Goal: Information Seeking & Learning: Learn about a topic

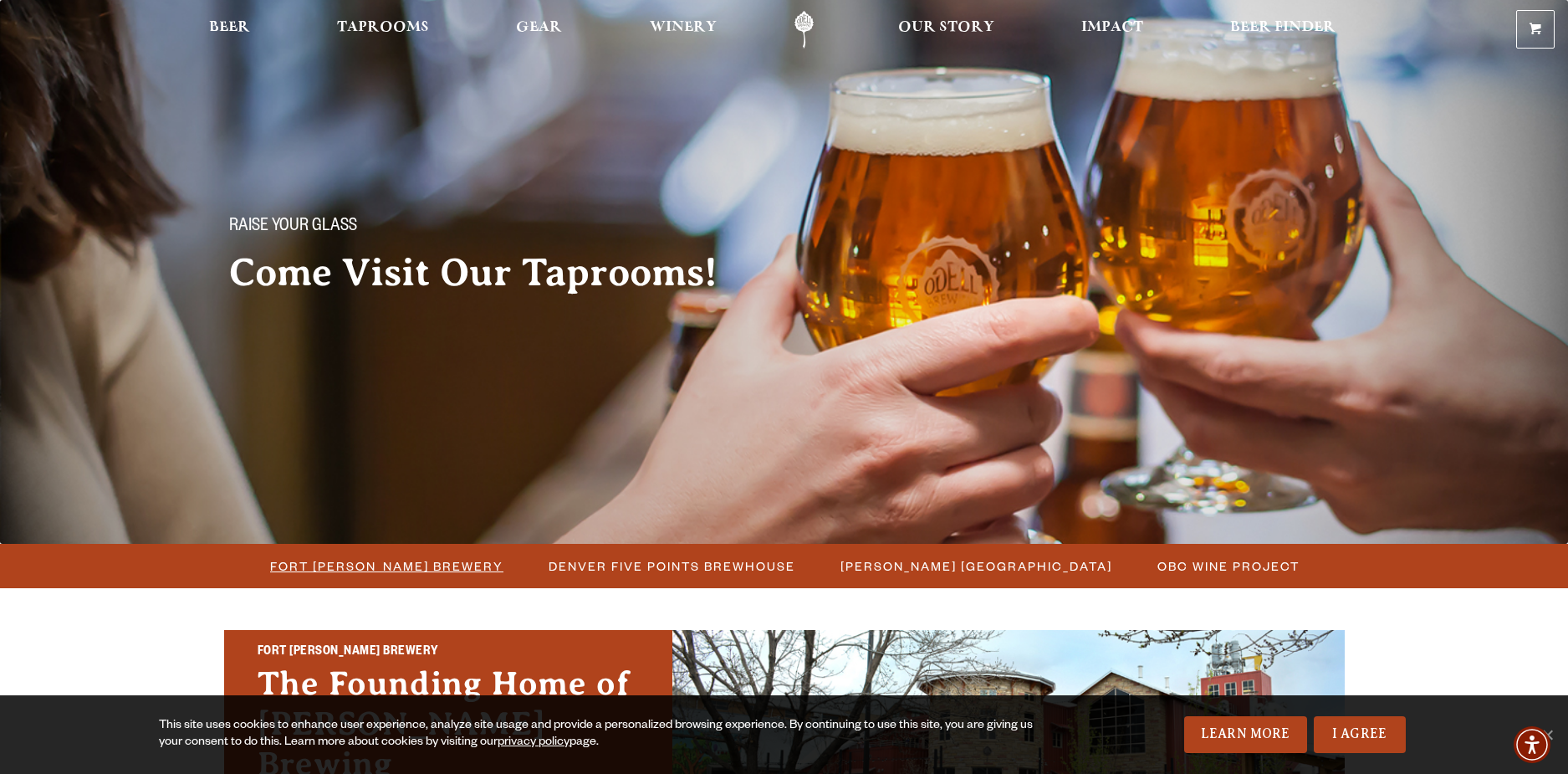
click at [419, 559] on span "Fort Collins Brewery" at bounding box center [387, 566] width 234 height 24
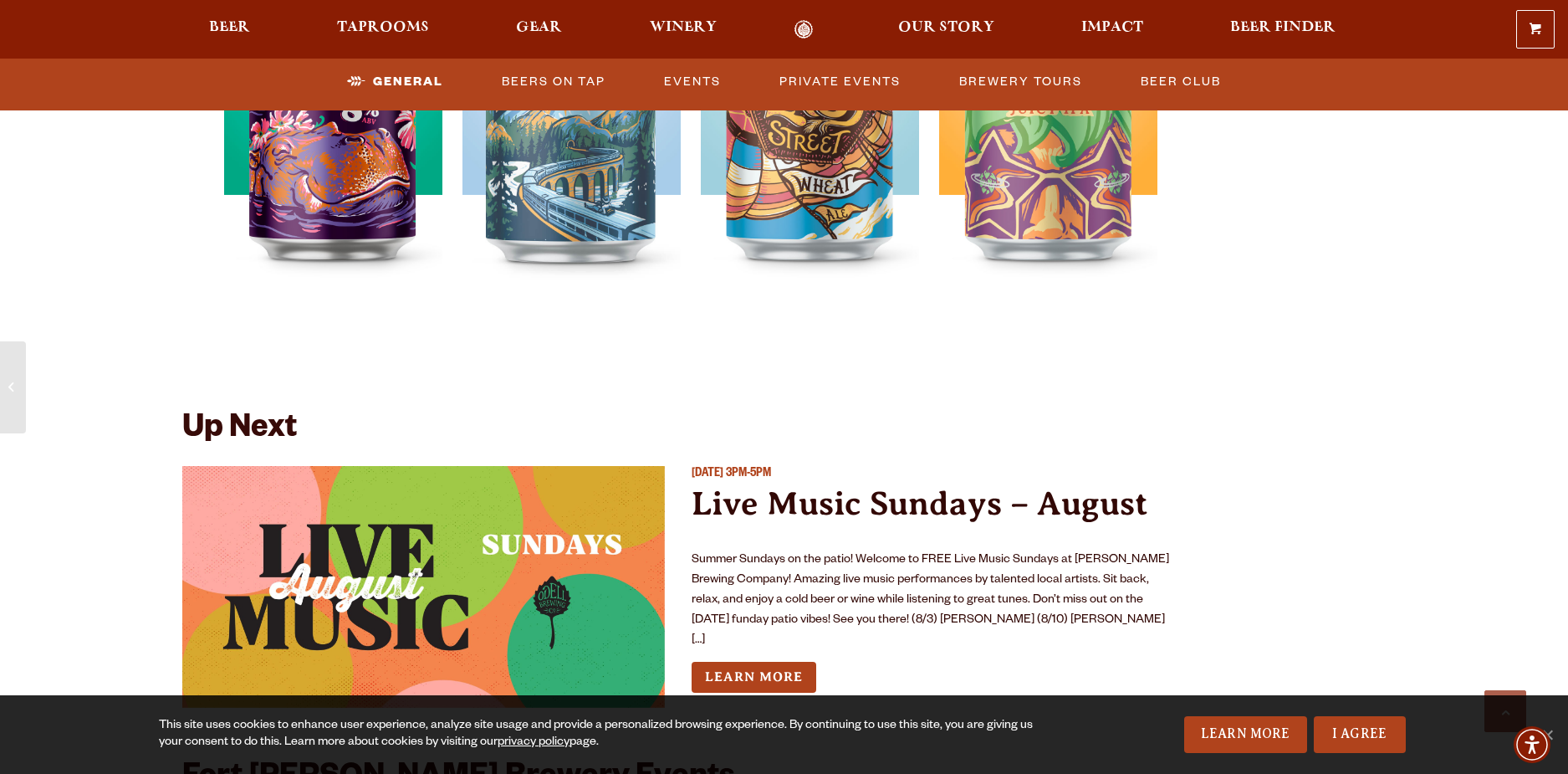
scroll to position [3658, 0]
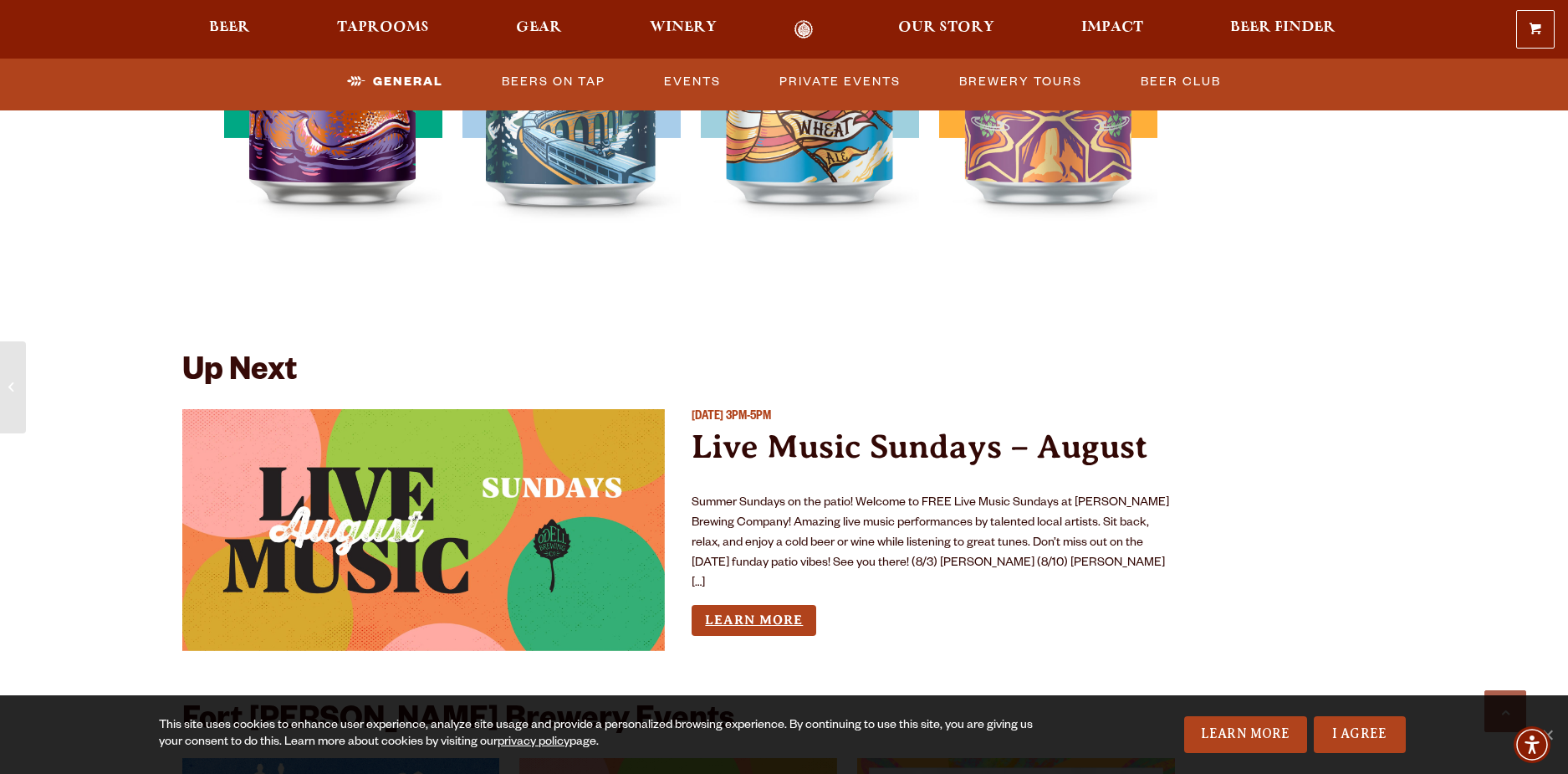
click at [783, 605] on link "Learn More" at bounding box center [754, 621] width 125 height 31
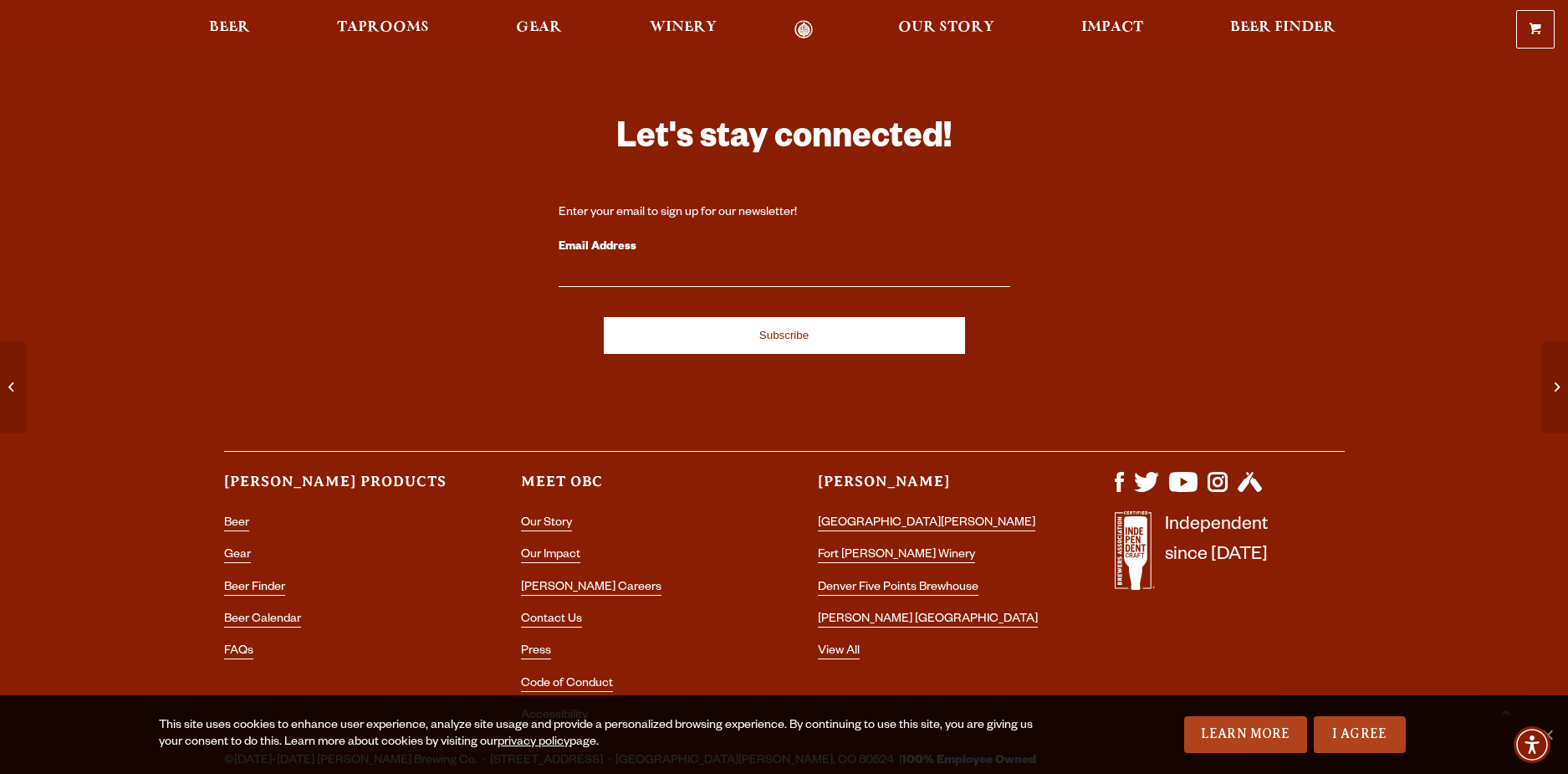
scroll to position [1693, 0]
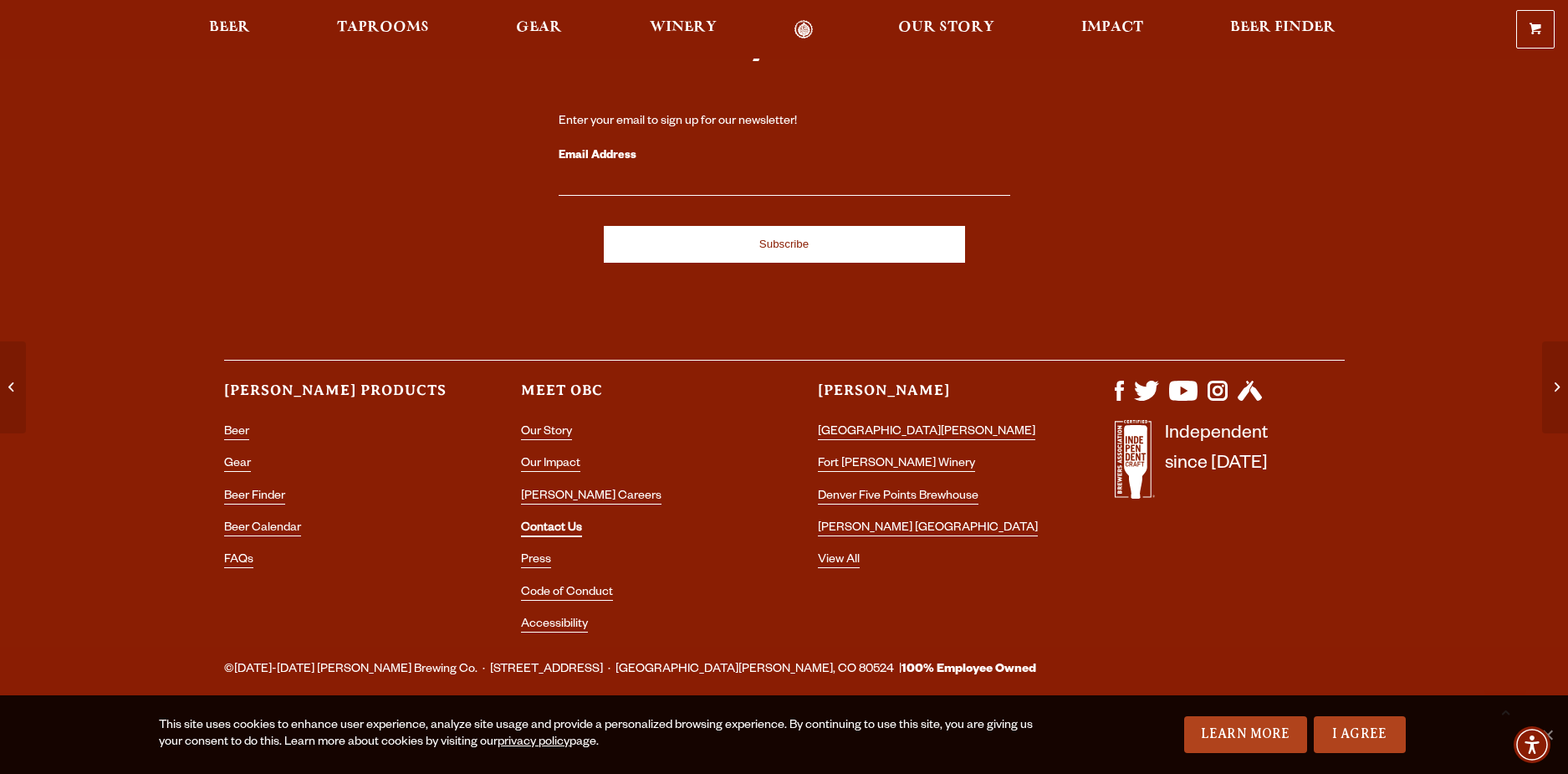
click at [561, 526] on link "Contact Us" at bounding box center [552, 529] width 61 height 15
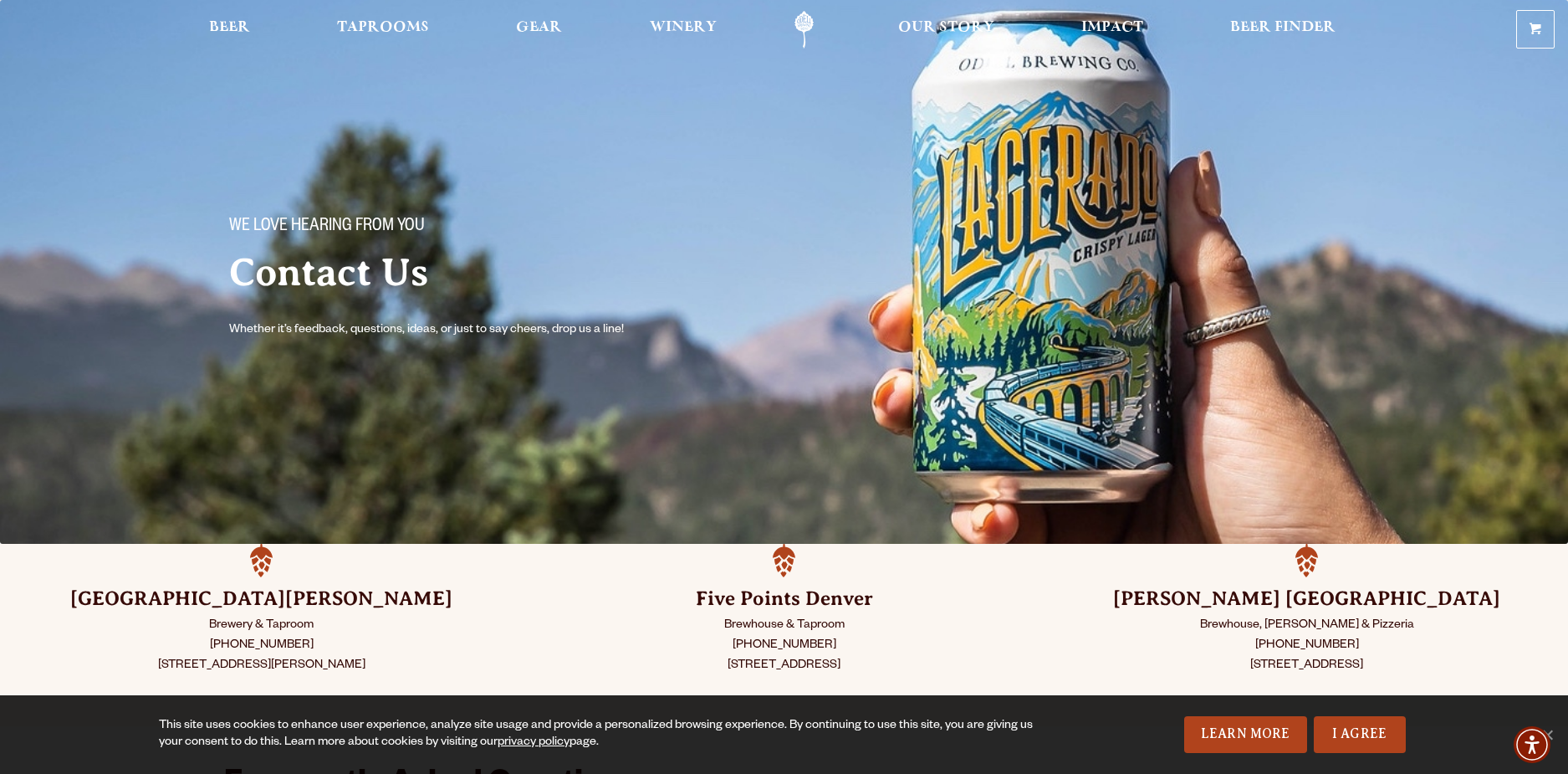
click at [628, 176] on div "We love hearing from you Contact Us Whether it’s feedback, questions, ideas, or…" at bounding box center [490, 265] width 562 height 204
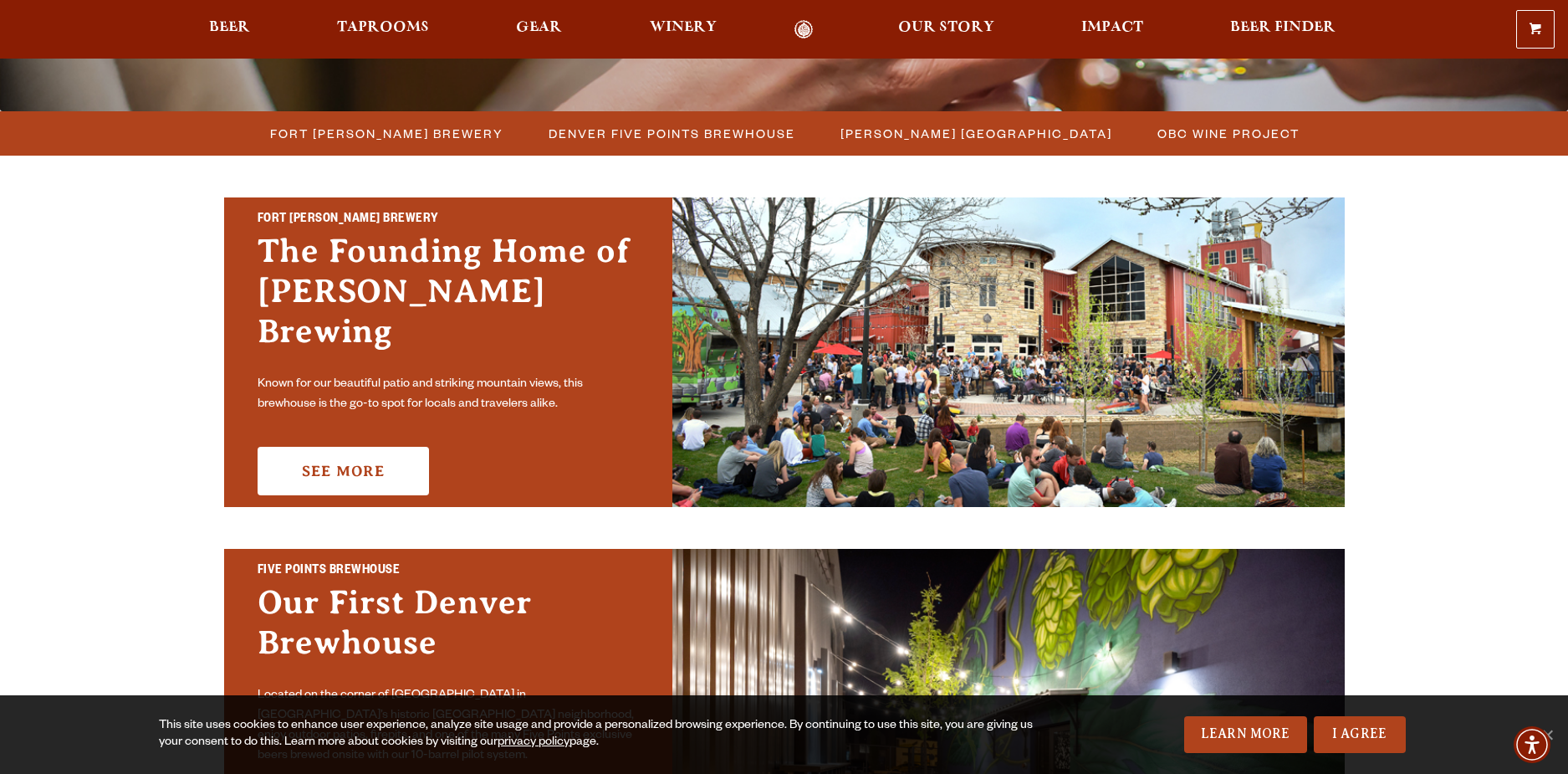
scroll to position [356, 0]
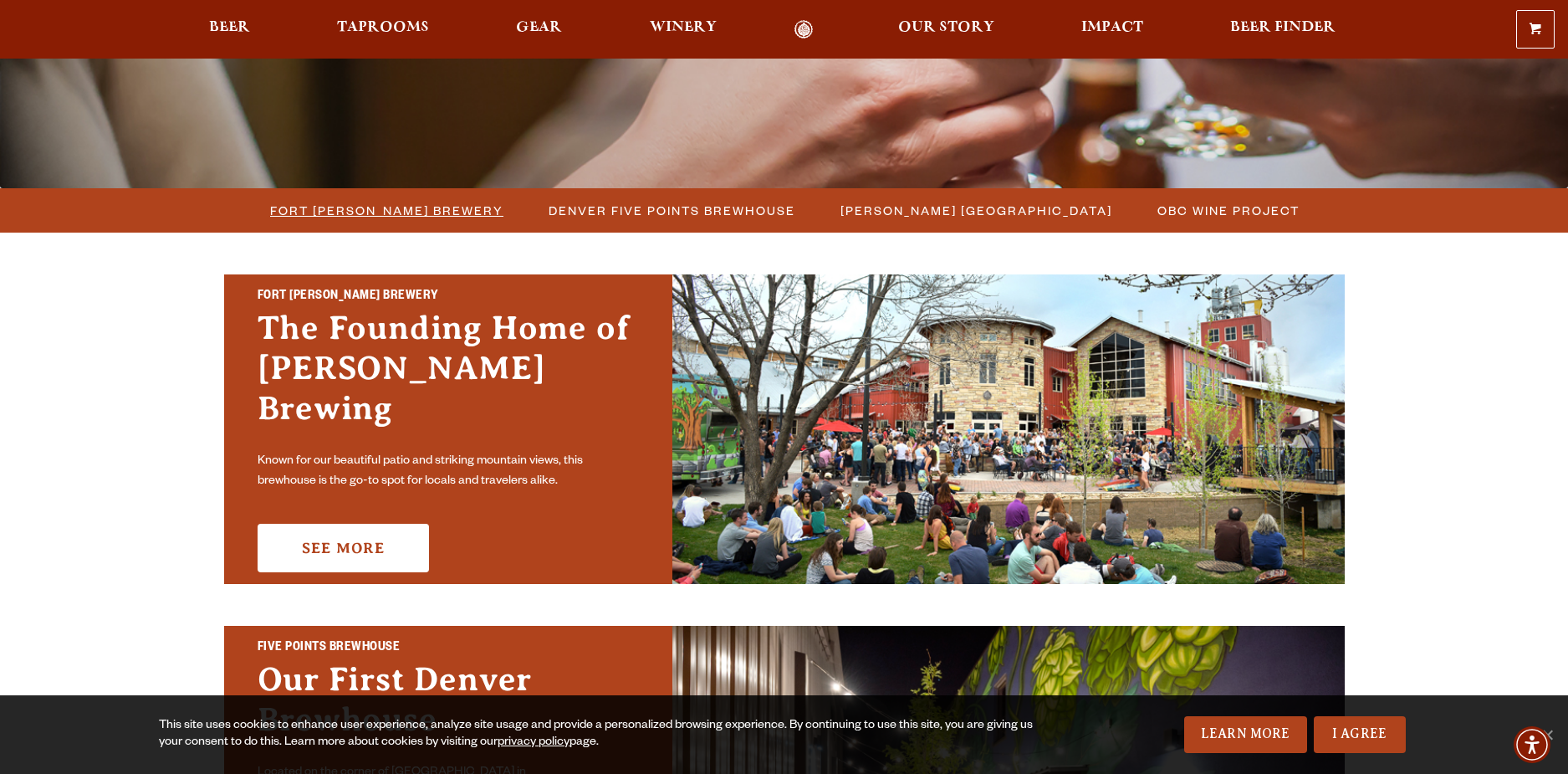
click at [386, 200] on span "Fort Collins Brewery" at bounding box center [387, 210] width 234 height 24
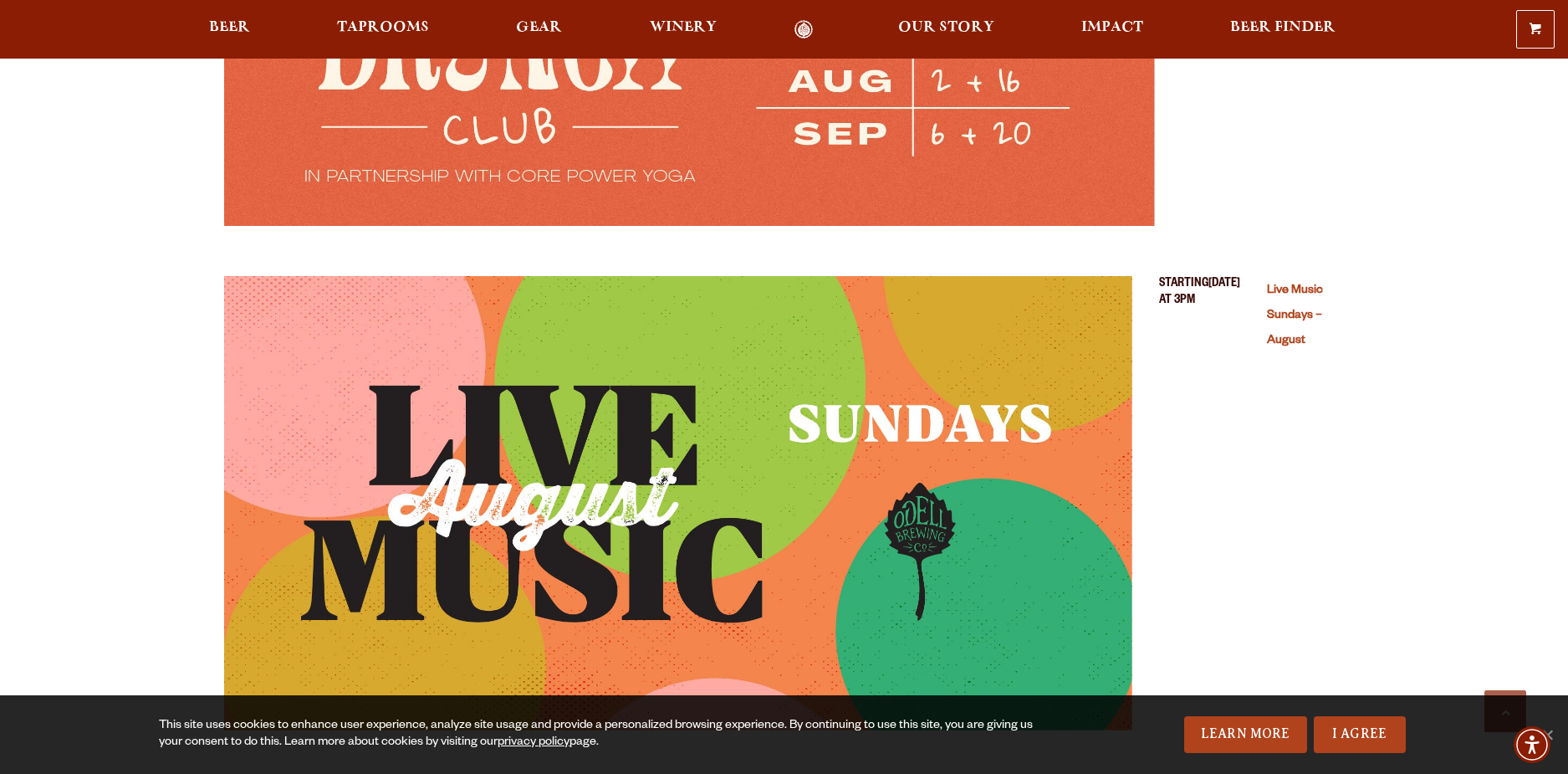
scroll to position [6408, 0]
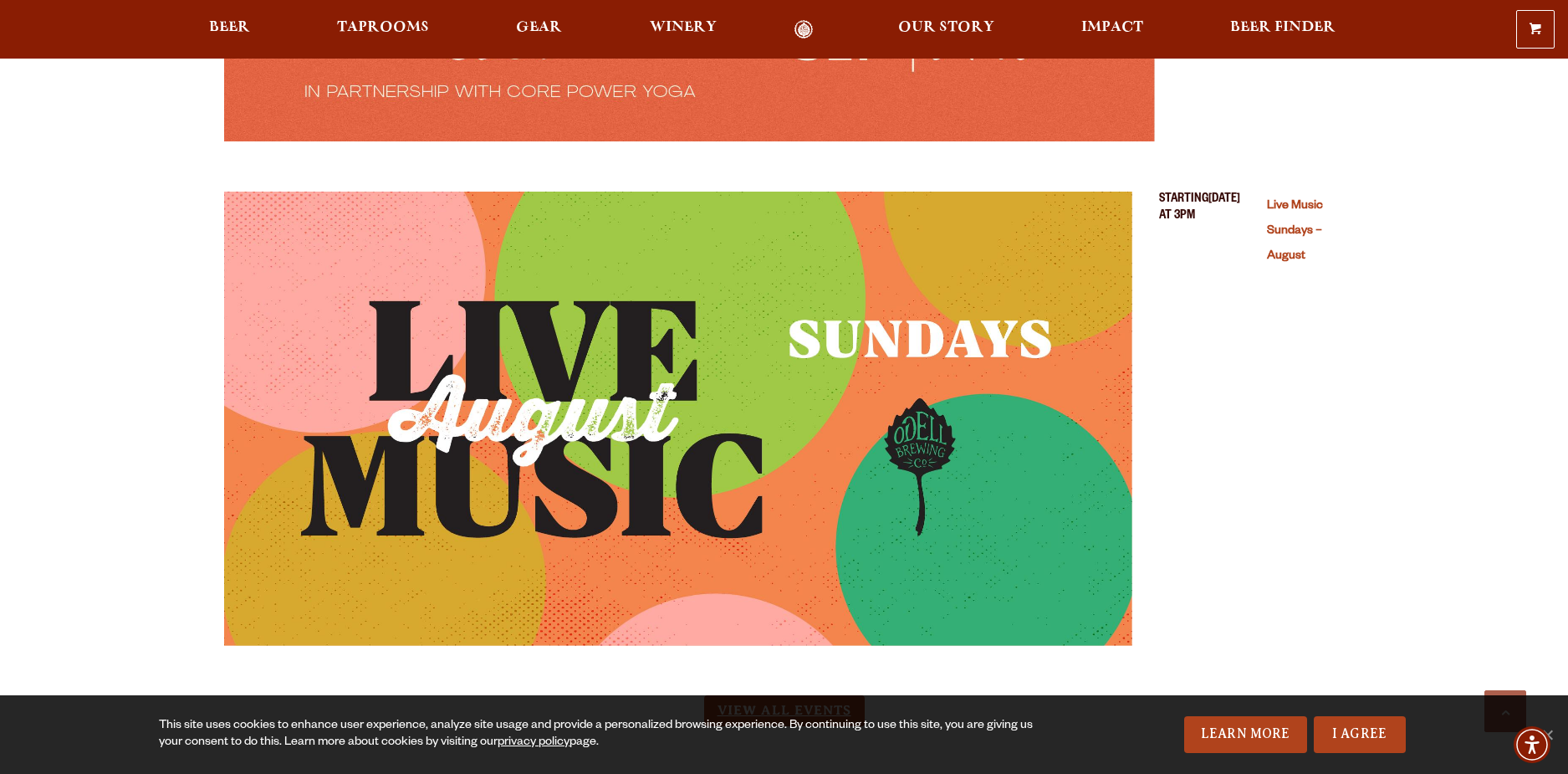
click at [833, 695] on link "View All Events" at bounding box center [784, 710] width 160 height 31
click at [1295, 200] on link "Live Music Sundays – August" at bounding box center [1295, 231] width 56 height 64
